Goal: Find specific page/section: Find specific page/section

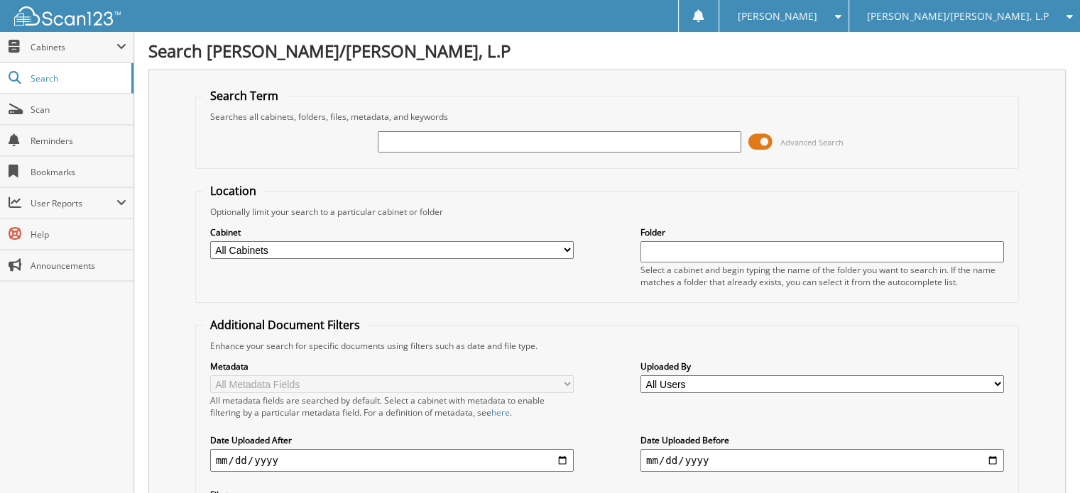
click at [436, 141] on input "text" at bounding box center [560, 141] width 364 height 21
type input "CONTERRA NETWORKS"
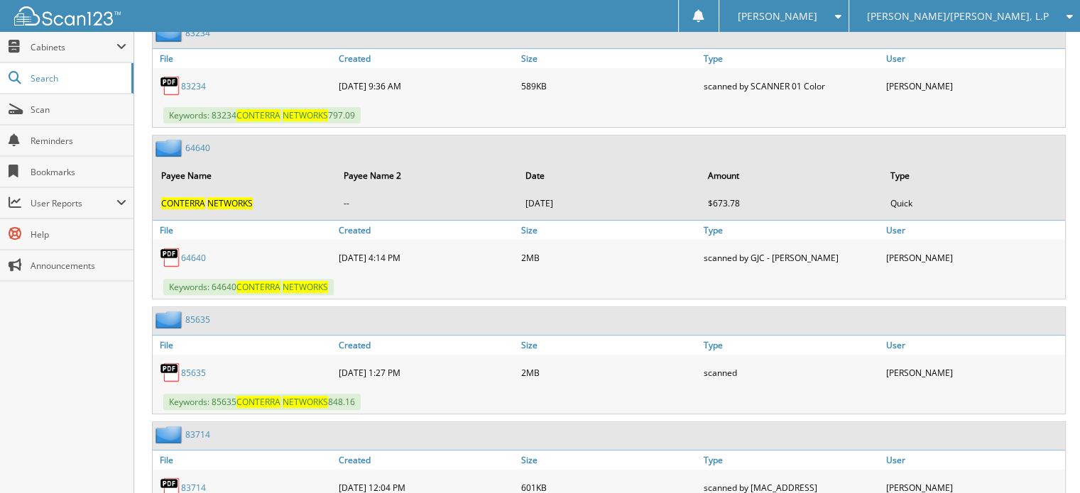
scroll to position [5893, 0]
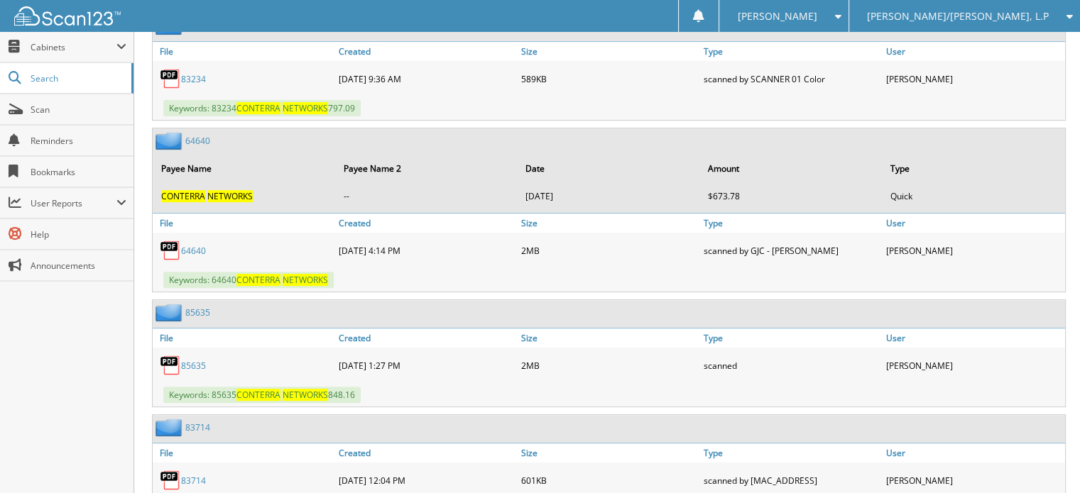
click at [193, 360] on link "85635" at bounding box center [193, 366] width 25 height 12
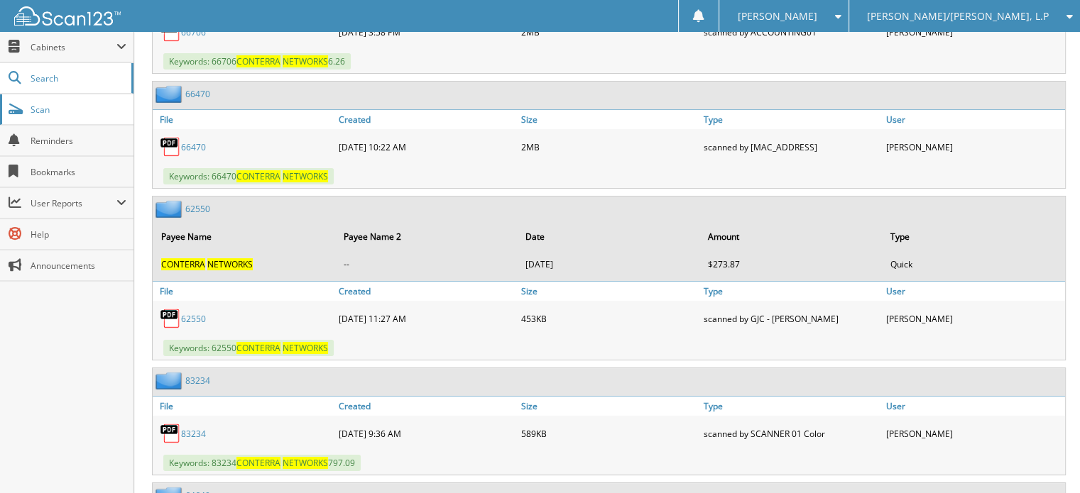
click at [72, 110] on span "Scan" at bounding box center [79, 110] width 96 height 12
